Goal: Task Accomplishment & Management: Complete application form

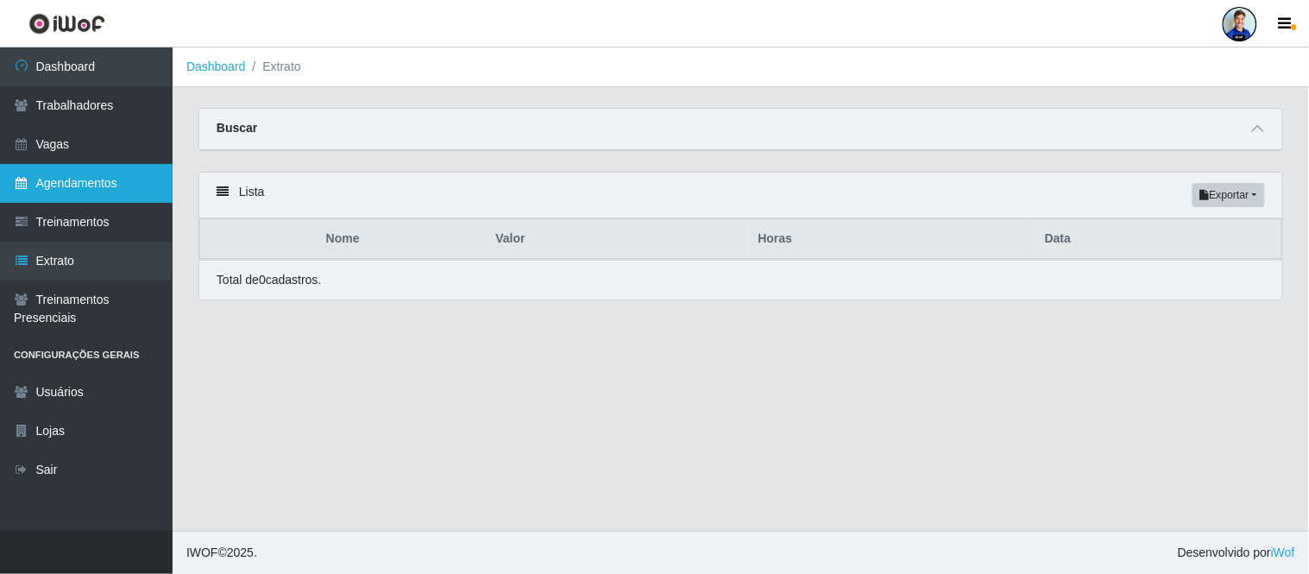
click at [114, 183] on link "Agendamentos" at bounding box center [86, 183] width 173 height 39
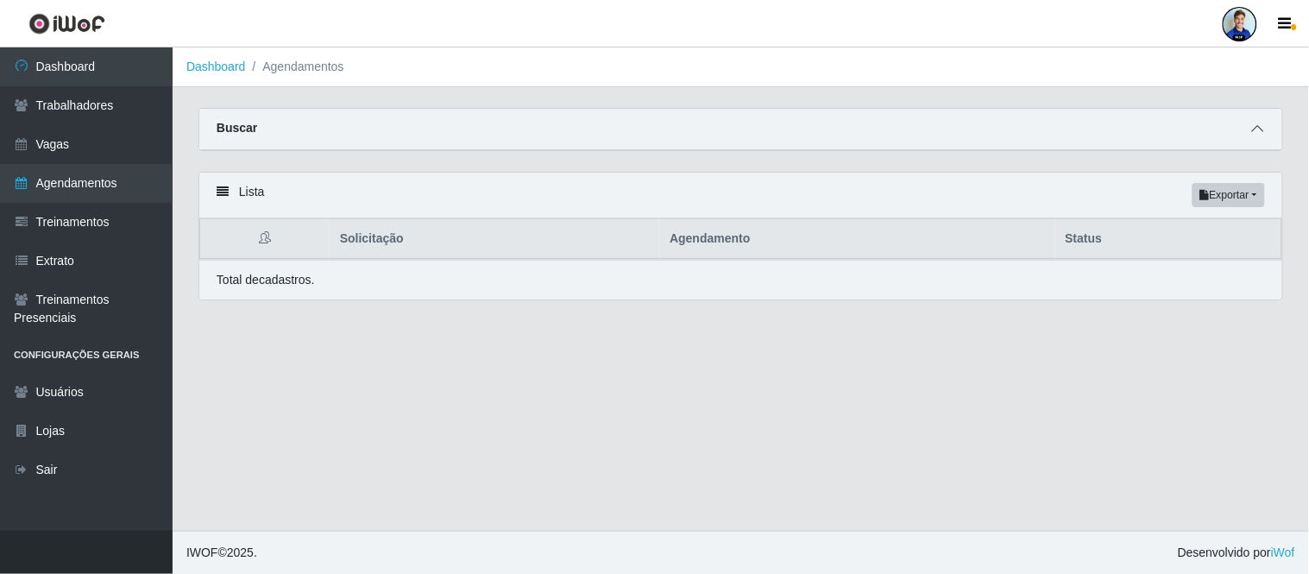
click at [1266, 132] on span at bounding box center [1258, 129] width 21 height 20
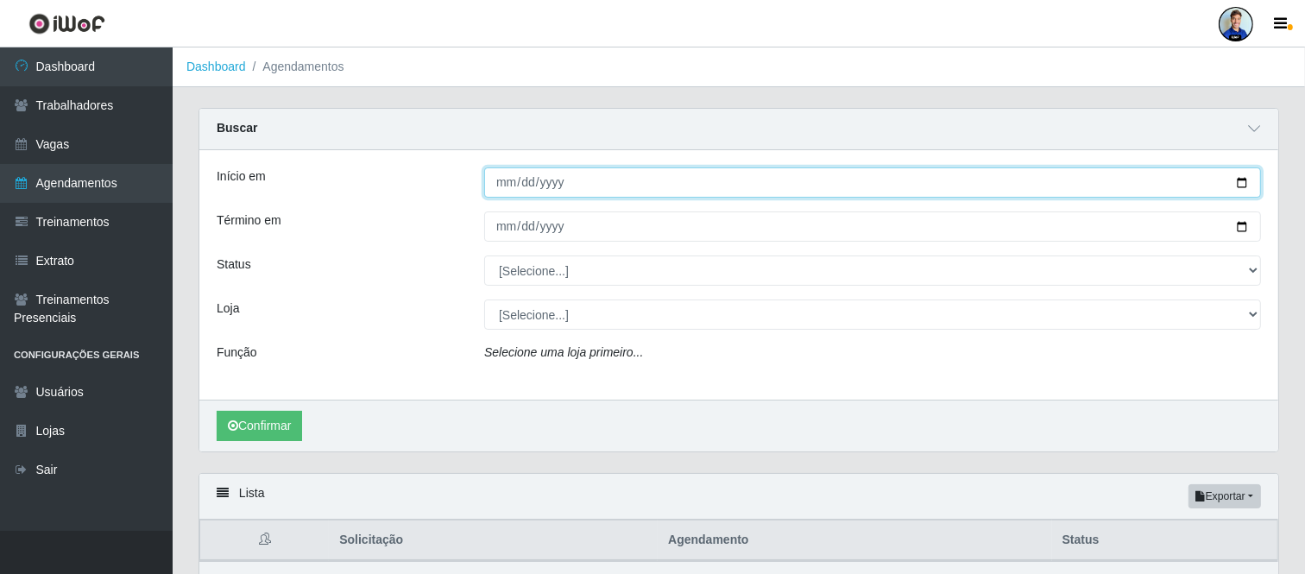
click at [506, 181] on input "Início em" at bounding box center [872, 182] width 777 height 30
type input "[DATE]"
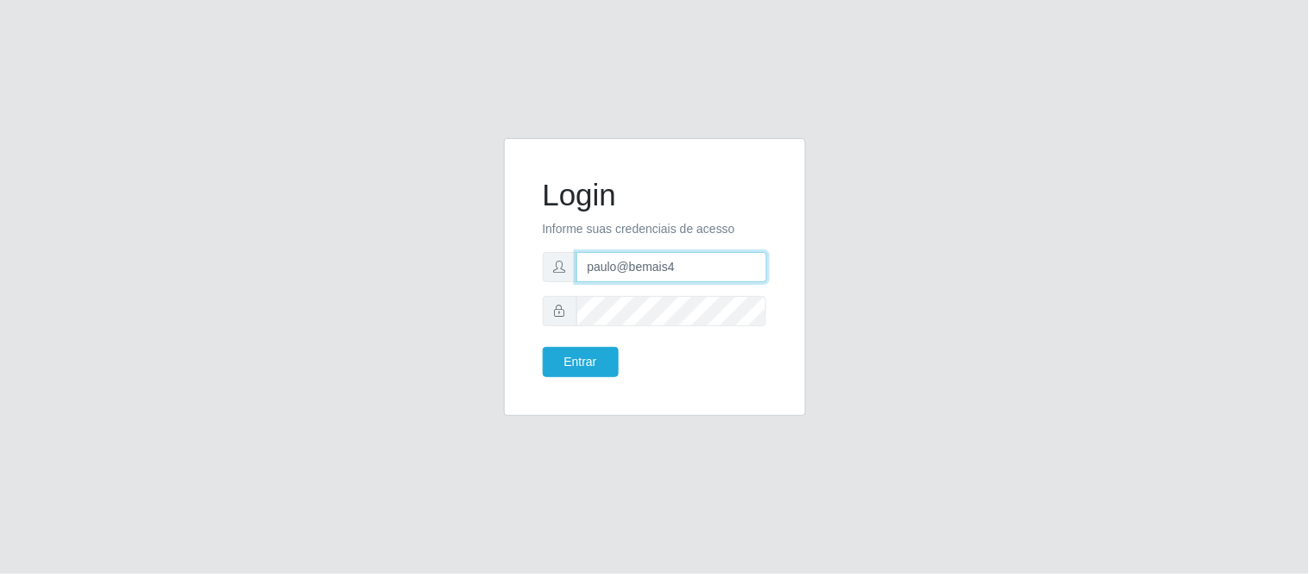
drag, startPoint x: 682, startPoint y: 262, endPoint x: 565, endPoint y: 268, distance: 117.6
click at [565, 268] on div "paulo@bemais4" at bounding box center [655, 267] width 224 height 30
type input "juliomarques@leta"
click at [543, 347] on button "Entrar" at bounding box center [581, 362] width 76 height 30
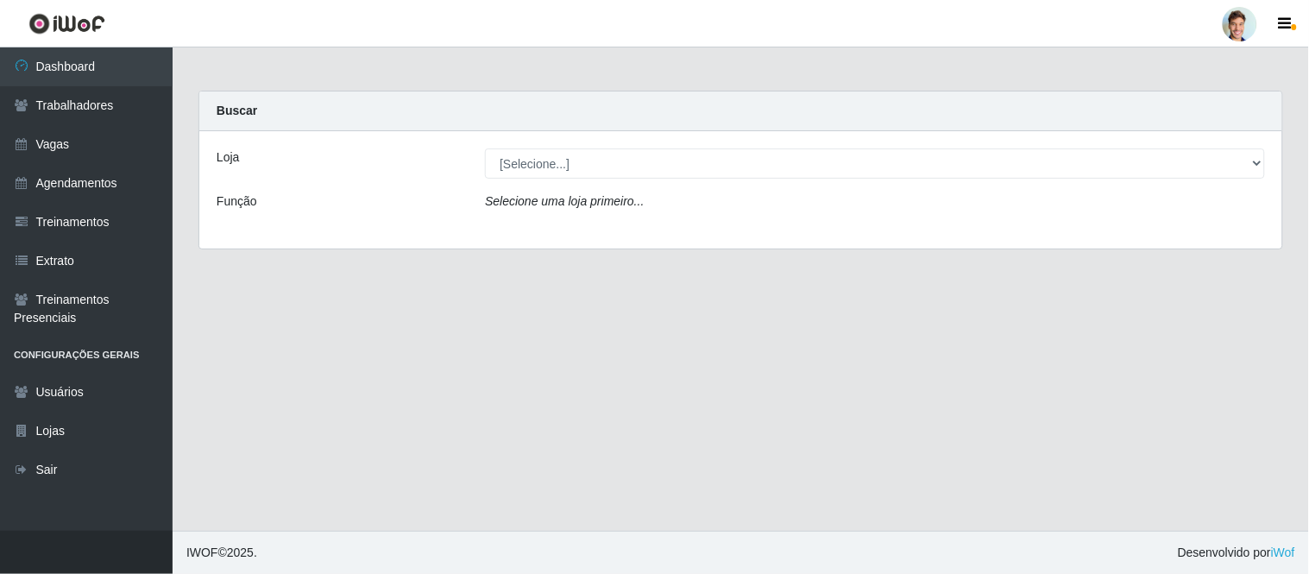
drag, startPoint x: 831, startPoint y: 183, endPoint x: 830, endPoint y: 174, distance: 9.7
click at [831, 183] on div "Loja [Selecione...] Leta - Arco-Mix Areias Leta - Arco-Mix Asa Branca Leta - Ar…" at bounding box center [740, 189] width 1083 height 117
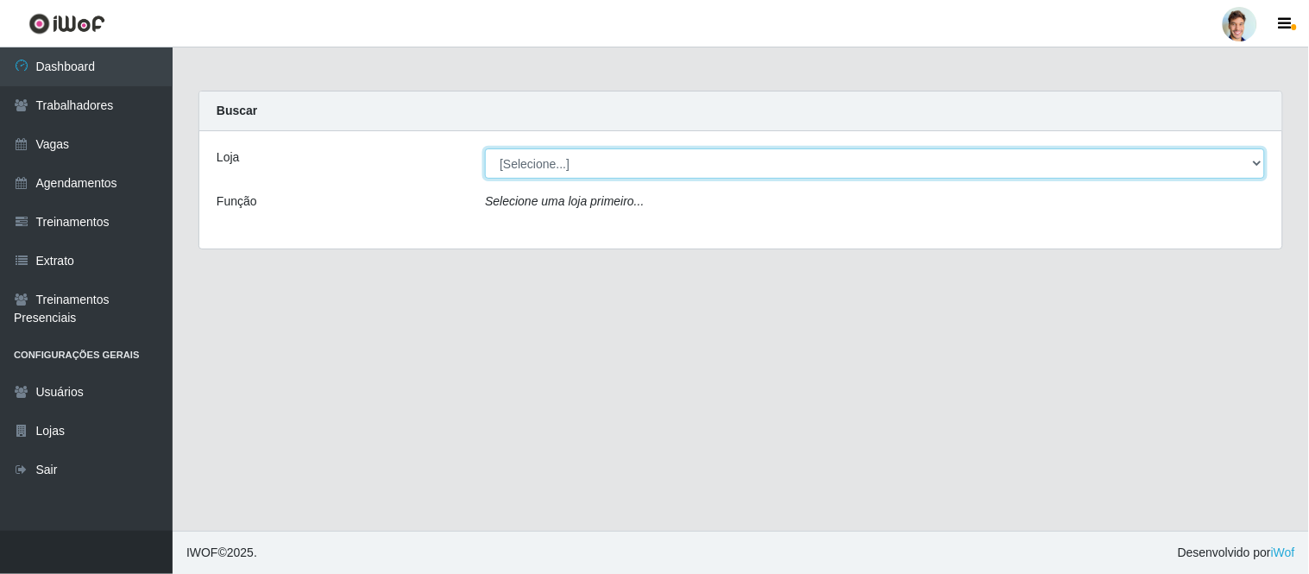
click at [830, 174] on select "[Selecione...] Leta - Arco-Mix Areias Leta - Arco-Mix Asa Branca Leta - Arco-Mi…" at bounding box center [875, 163] width 780 height 30
click at [559, 161] on select "[Selecione...] Leta - Arco-Mix Areias Leta - Arco-Mix Asa Branca Leta - Arco-Mi…" at bounding box center [875, 163] width 780 height 30
click at [485, 148] on select "[Selecione...] Leta - Arco-Mix Areias Leta - Arco-Mix Asa Branca Leta - Arco-Mi…" at bounding box center [875, 163] width 780 height 30
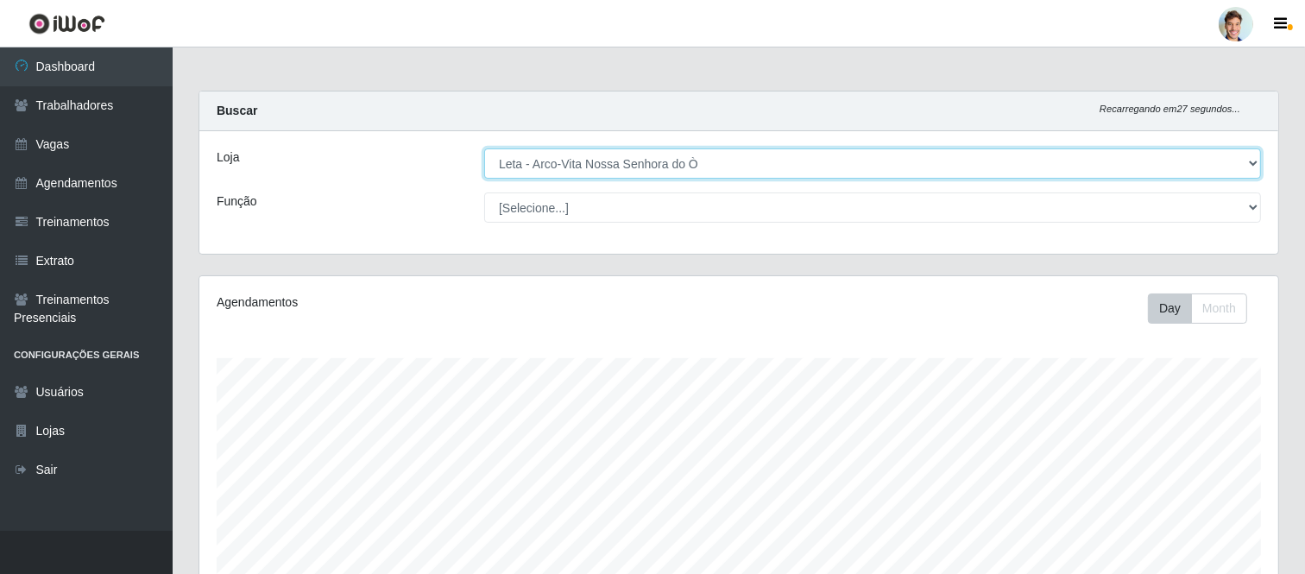
click at [538, 158] on select "[Selecione...] Leta - Arco-Mix Areias Leta - Arco-Mix Asa Branca Leta - Arco-Mi…" at bounding box center [872, 163] width 777 height 30
select select "491"
click at [484, 148] on select "[Selecione...] Leta - Arco-Mix Areias Leta - Arco-Mix Asa Branca Leta - Arco-Mi…" at bounding box center [872, 163] width 777 height 30
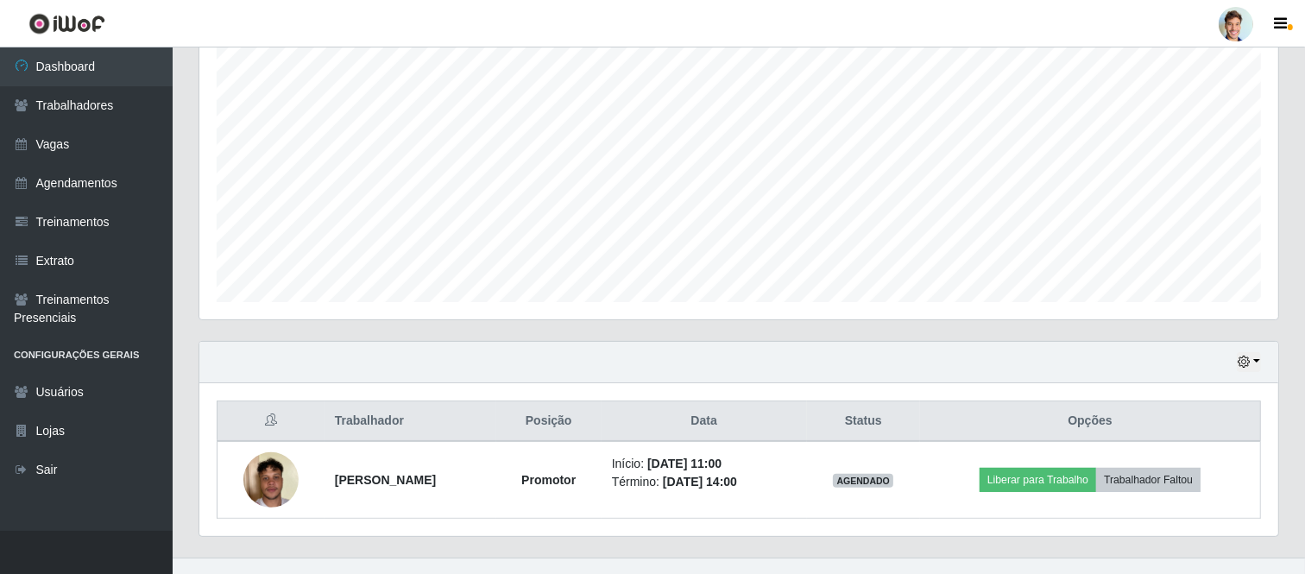
scroll to position [341, 0]
